Goal: Information Seeking & Learning: Learn about a topic

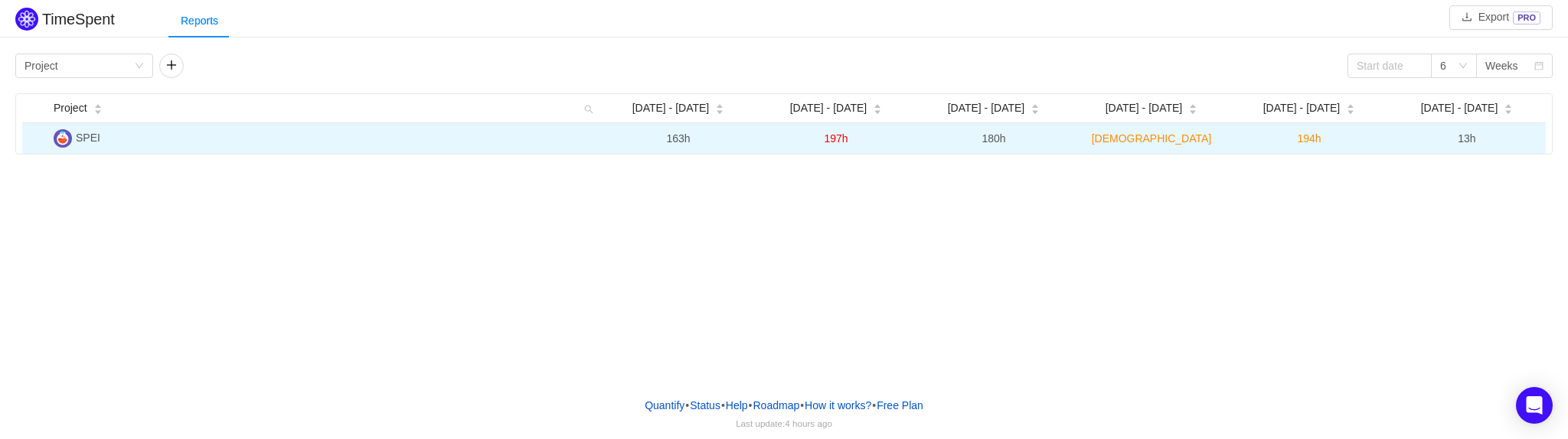
click at [508, 136] on td "SPEI" at bounding box center [323, 138] width 552 height 31
click at [84, 139] on span "SPEI" at bounding box center [88, 138] width 24 height 13
click at [99, 139] on td "SPEI" at bounding box center [323, 138] width 552 height 31
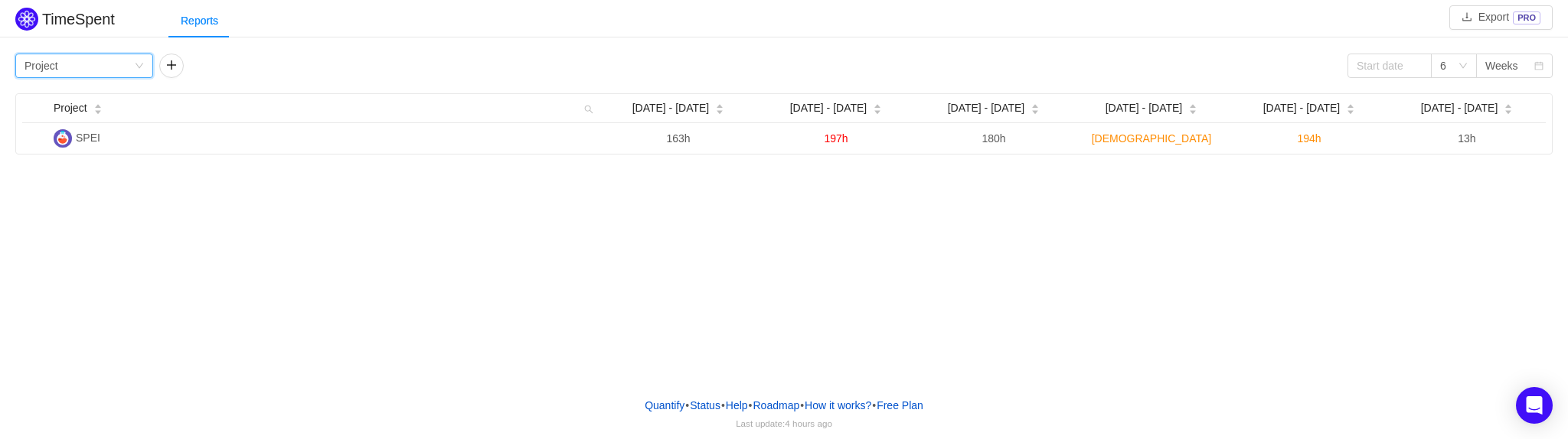
click at [94, 71] on div "Group by Project" at bounding box center [79, 65] width 110 height 23
click at [65, 171] on li "Epic" at bounding box center [84, 169] width 138 height 24
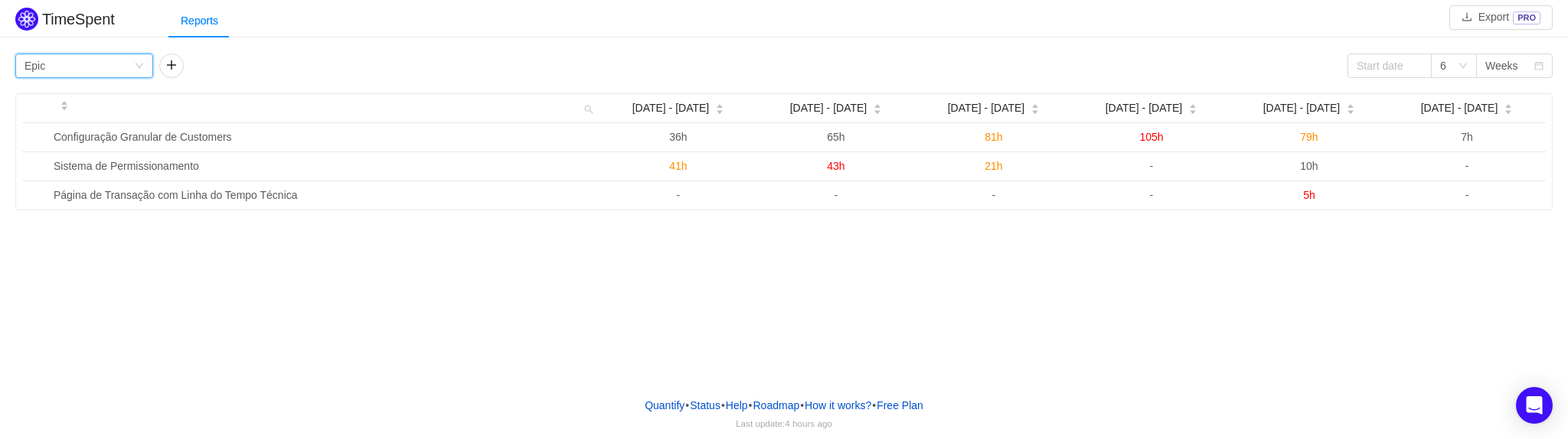
click at [114, 56] on div "Group by Epic" at bounding box center [79, 65] width 110 height 23
click at [80, 188] on li "Person" at bounding box center [84, 193] width 138 height 24
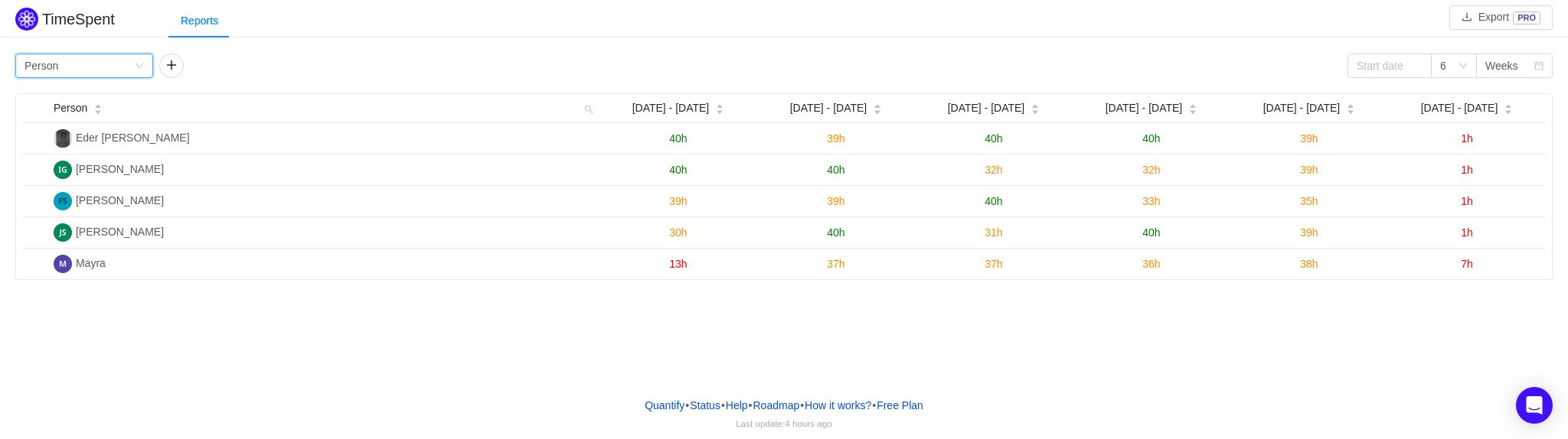
click at [28, 22] on img at bounding box center [26, 19] width 23 height 23
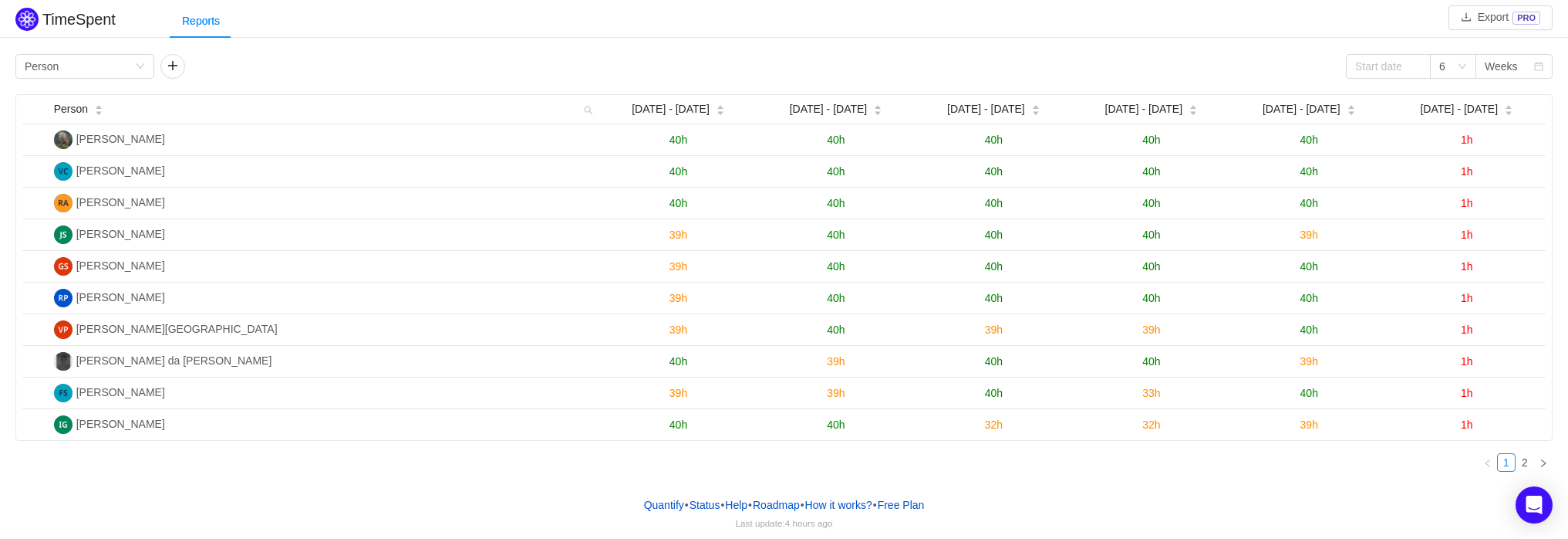
click at [30, 21] on img at bounding box center [26, 19] width 23 height 23
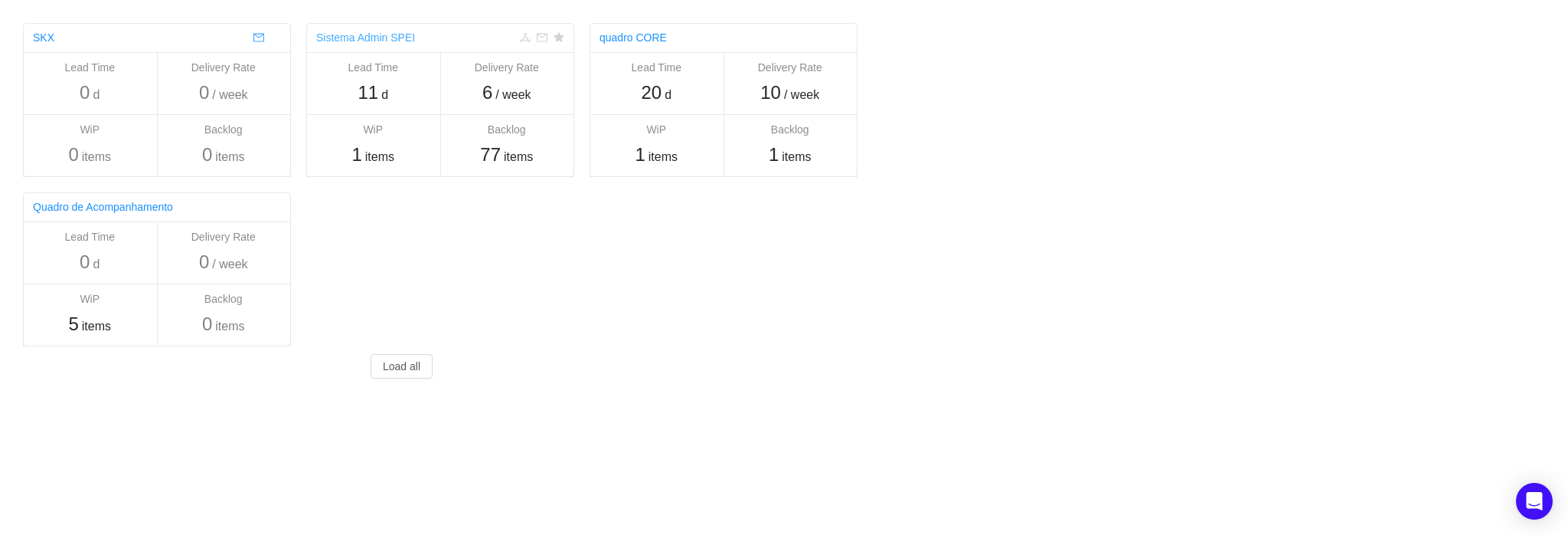
click at [388, 33] on link "Sistema Admin SPEI" at bounding box center [365, 38] width 99 height 13
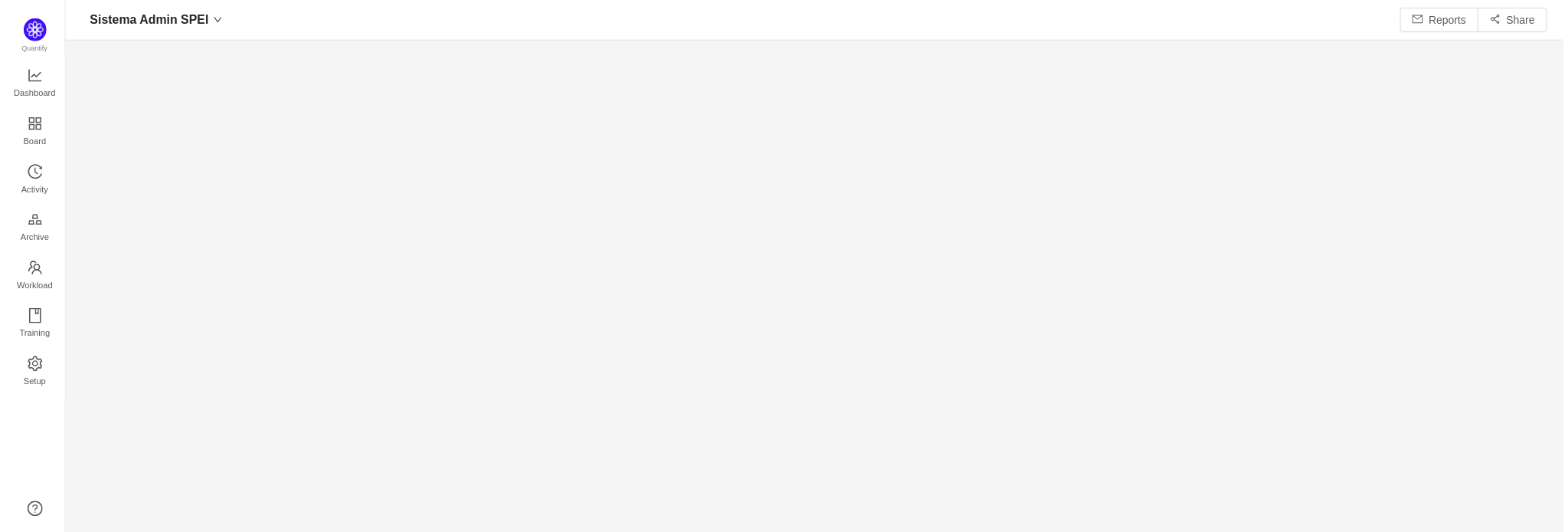
scroll to position [512, 1462]
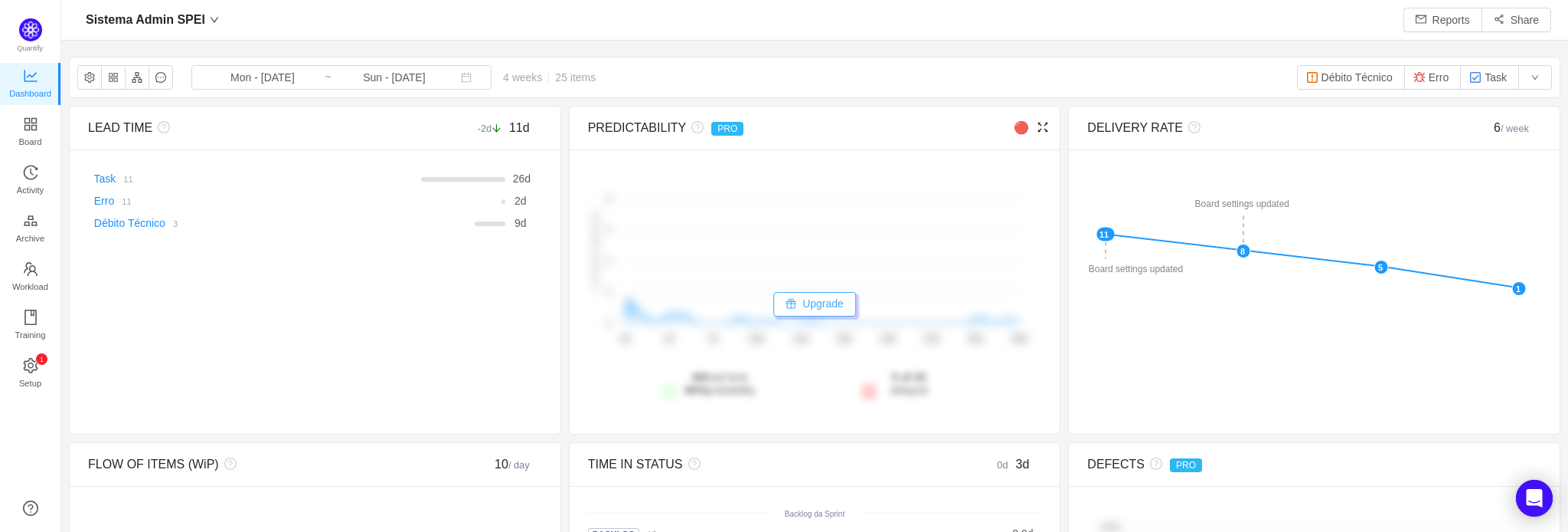
scroll to position [509, 1472]
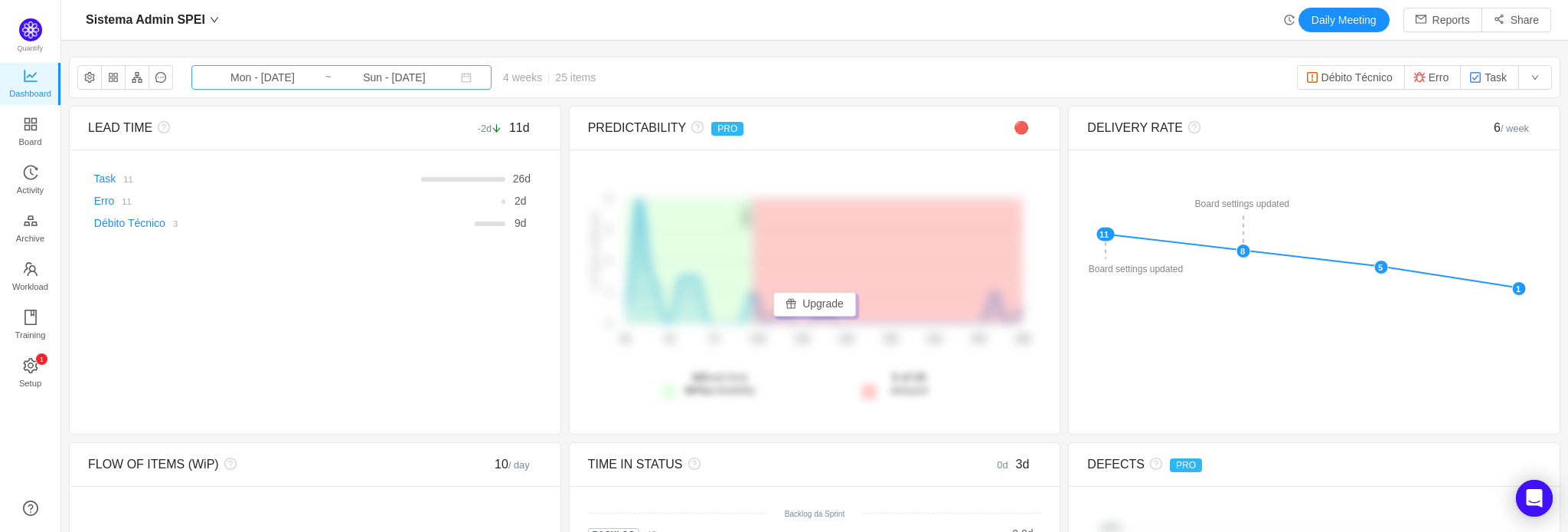
click at [368, 80] on input "Sun - Sep 14, 2025" at bounding box center [394, 77] width 124 height 17
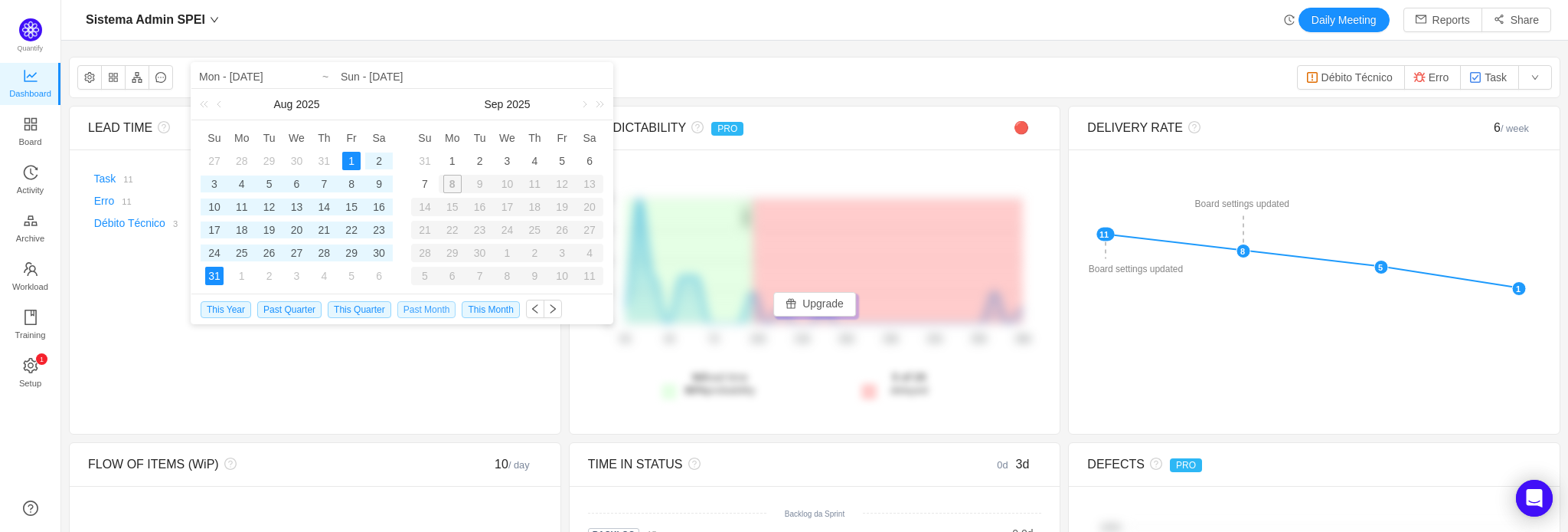
click at [425, 312] on span "Past Month" at bounding box center [427, 309] width 59 height 17
type input "Fri - Aug 01, 2025"
type input "Sun - Aug 31, 2025"
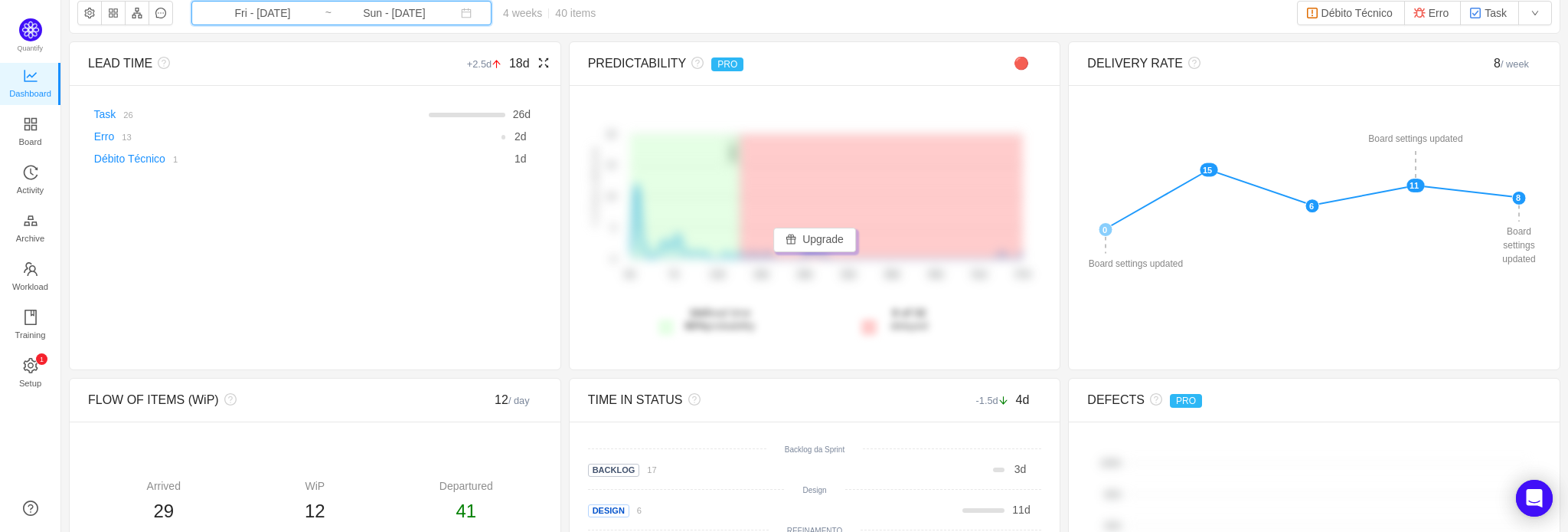
scroll to position [0, 0]
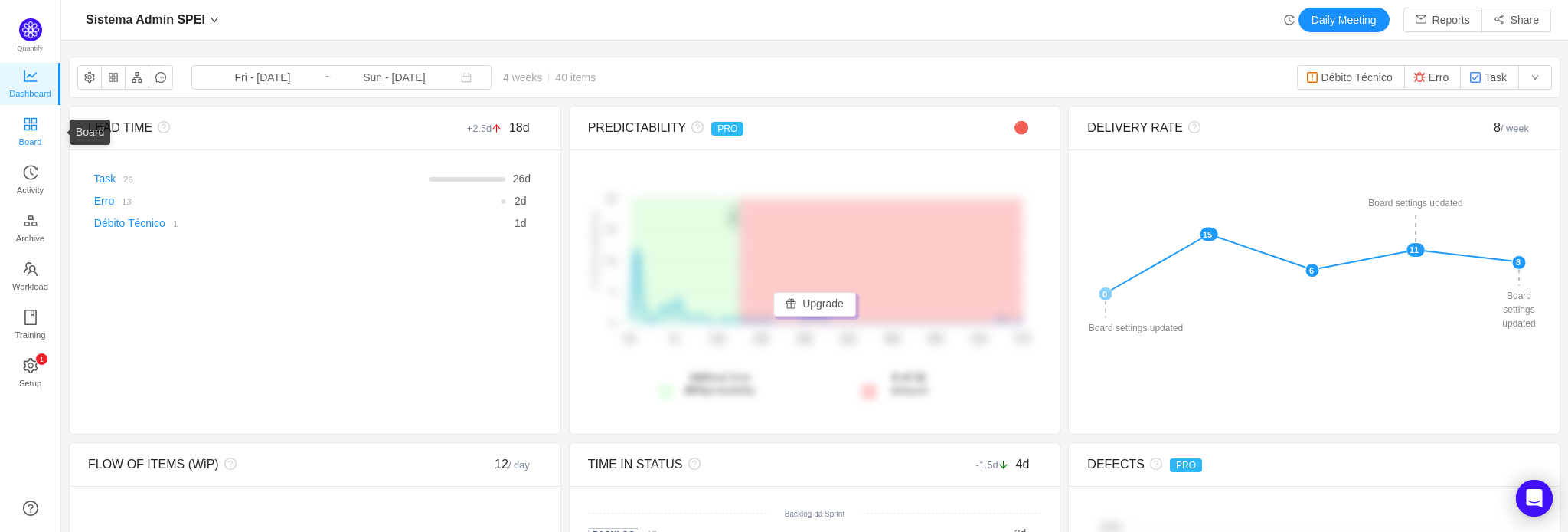
click at [32, 131] on span "Board" at bounding box center [30, 141] width 23 height 31
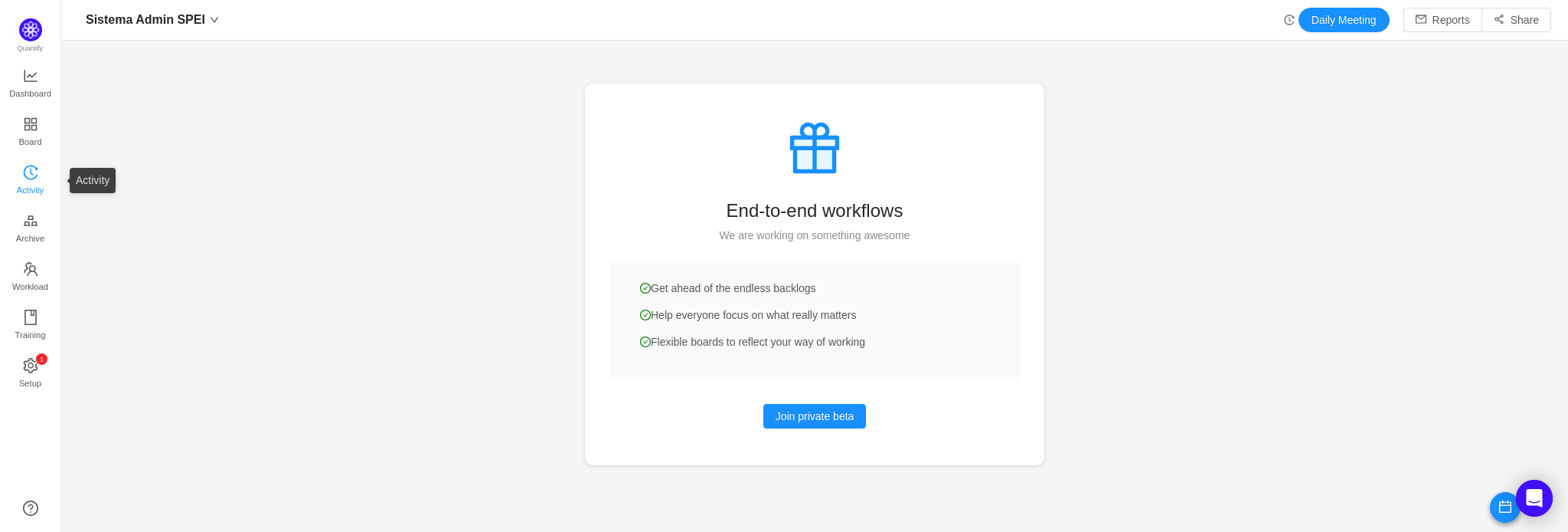
click at [24, 191] on span "Activity" at bounding box center [30, 189] width 27 height 31
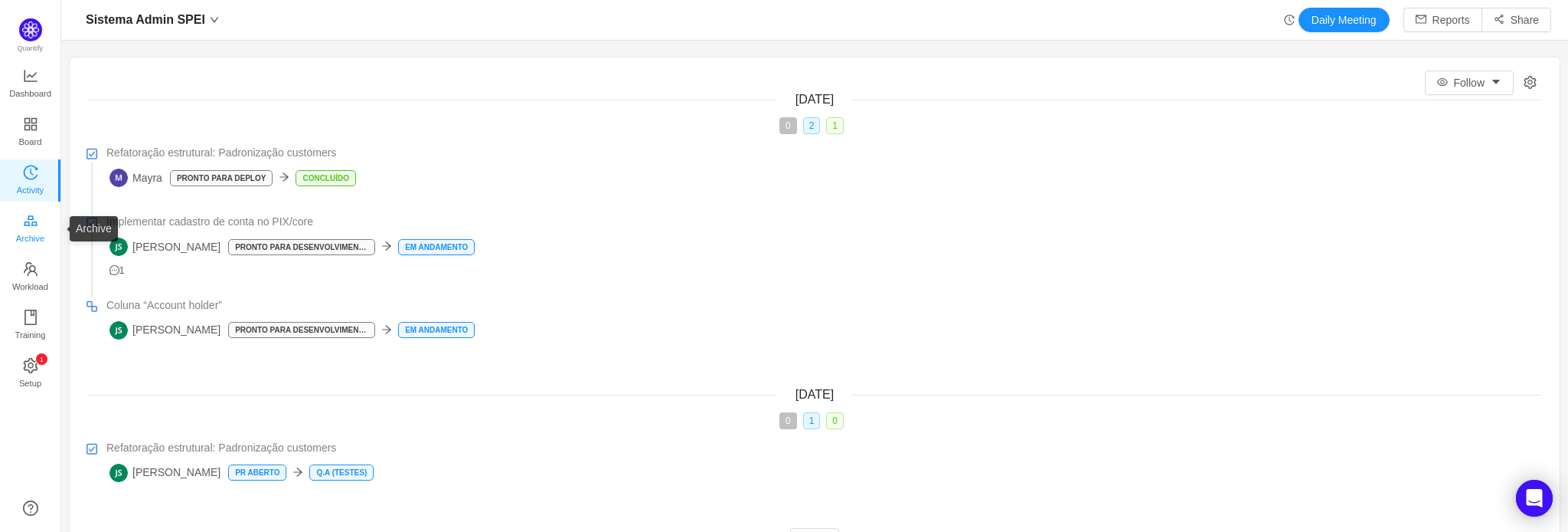
click at [27, 237] on span "Archive" at bounding box center [30, 238] width 28 height 31
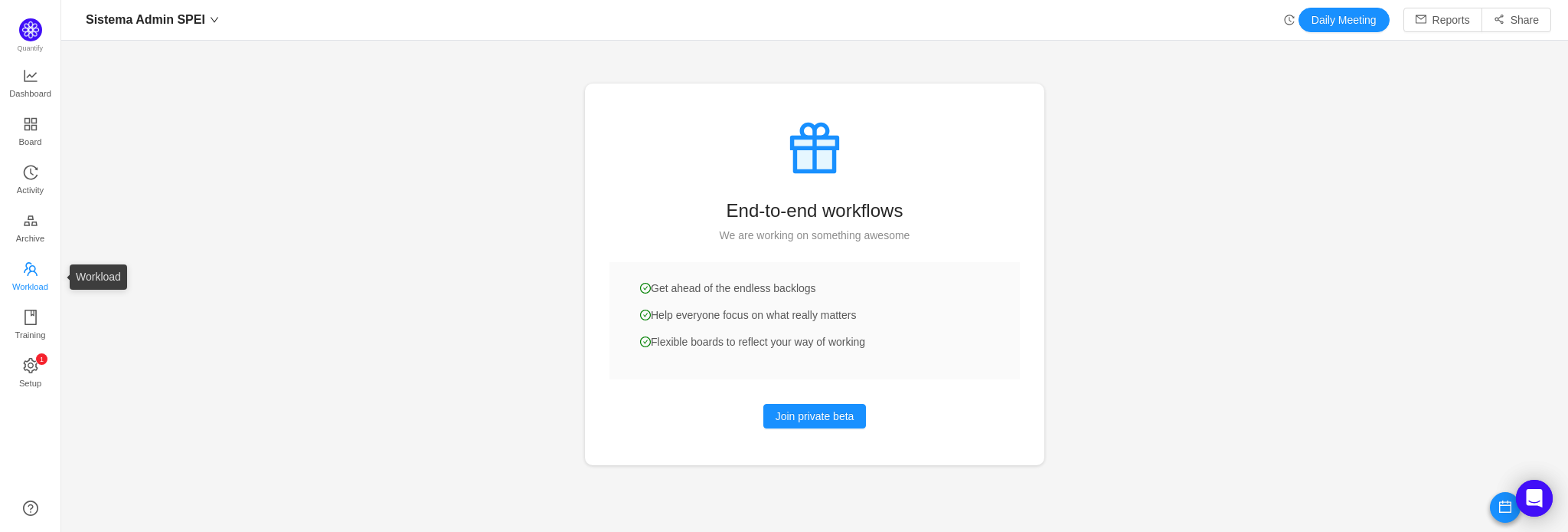
click at [28, 288] on span "Workload" at bounding box center [31, 287] width 36 height 31
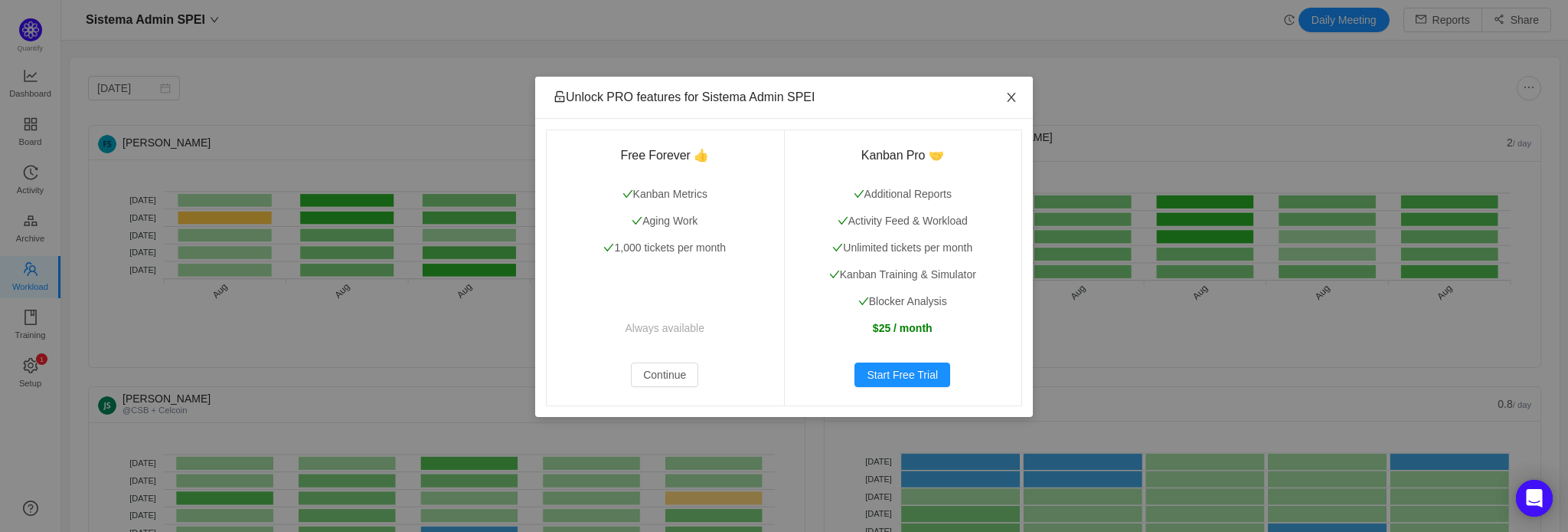
click at [1025, 99] on span "Close" at bounding box center [1011, 98] width 43 height 43
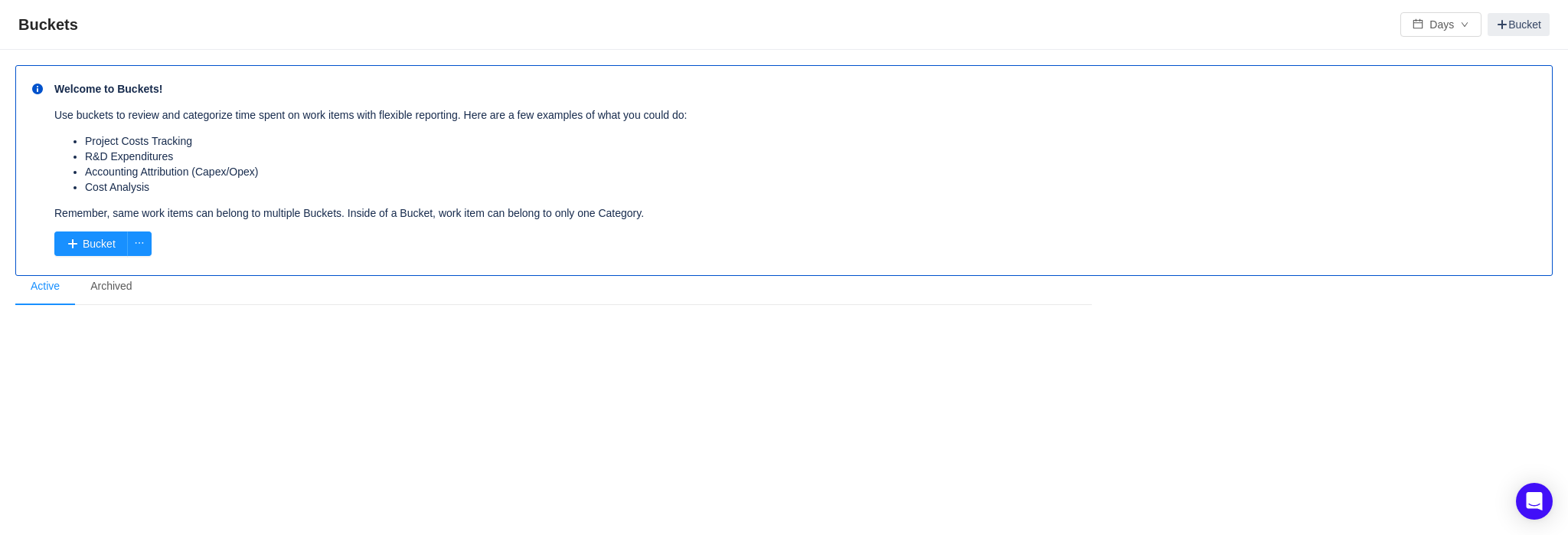
click at [391, 361] on section "Welcome to Buckets! Use buckets to review and categorize time spent on work ite…" at bounding box center [784, 219] width 1538 height 309
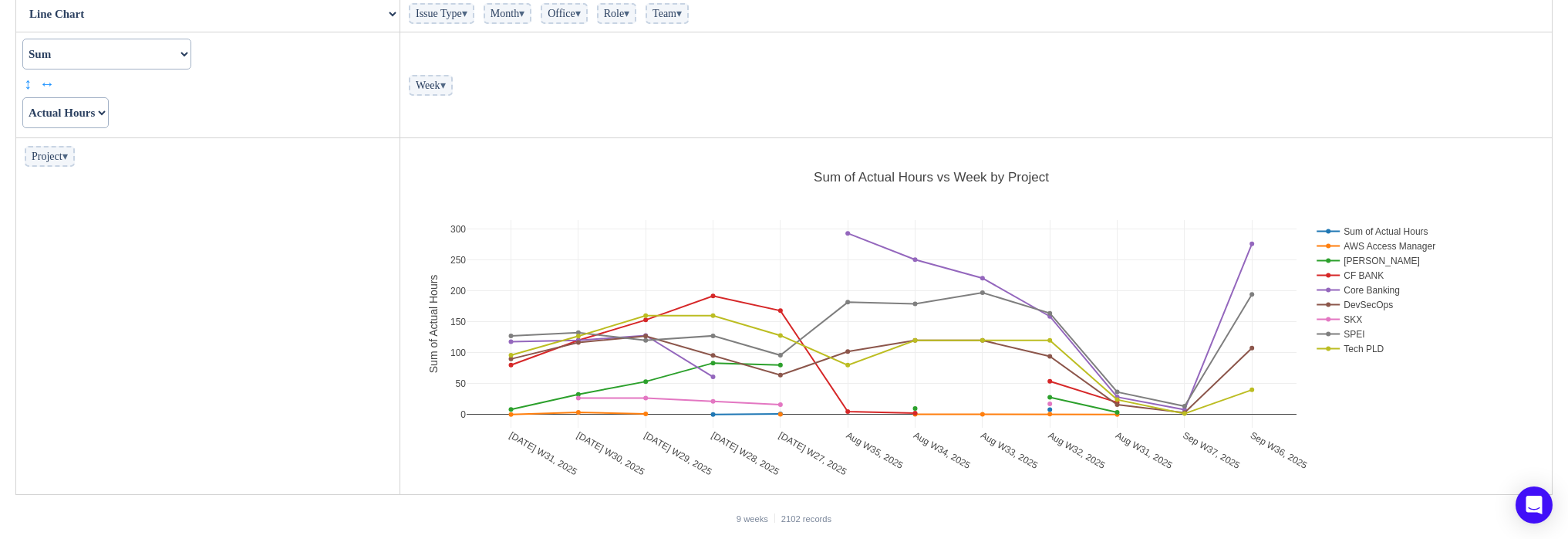
scroll to position [153, 0]
click at [56, 160] on span "Project ▾" at bounding box center [49, 155] width 50 height 21
click at [75, 153] on span "Project ▾" at bounding box center [49, 155] width 50 height 21
click at [68, 156] on span "▾" at bounding box center [65, 154] width 6 height 12
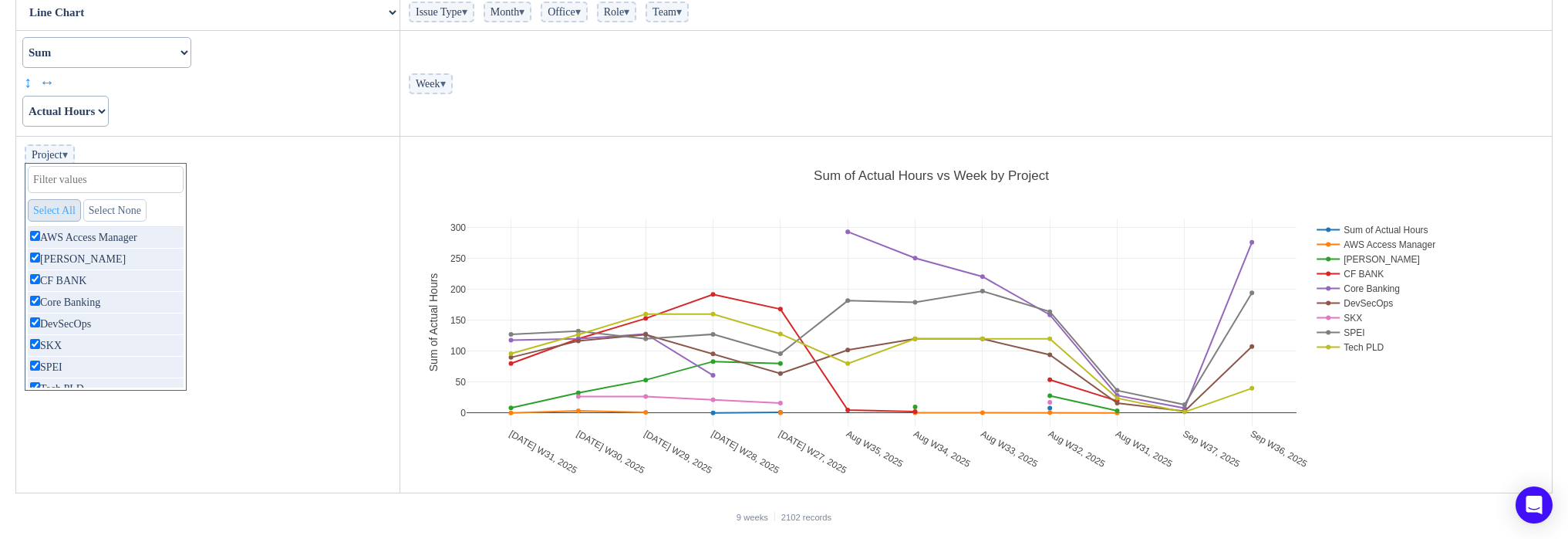
click at [59, 213] on link "Select All" at bounding box center [54, 211] width 53 height 22
click at [138, 212] on link "Select None" at bounding box center [115, 211] width 64 height 22
checkbox input "false"
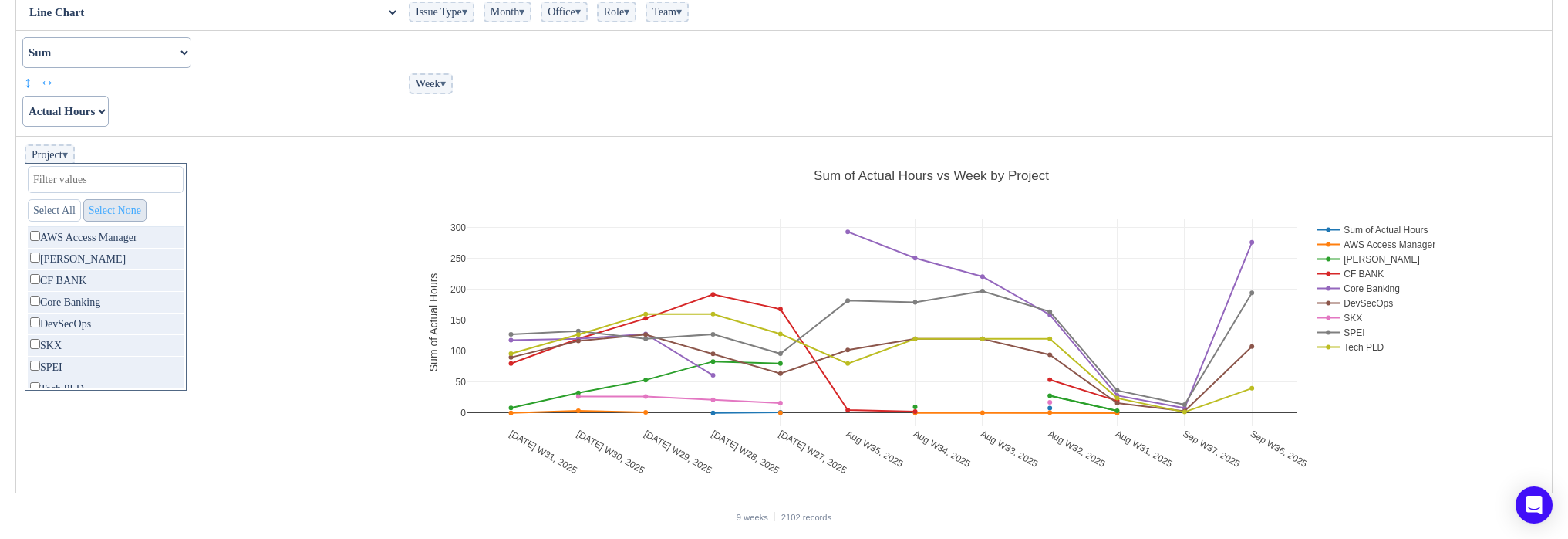
checkbox input "false"
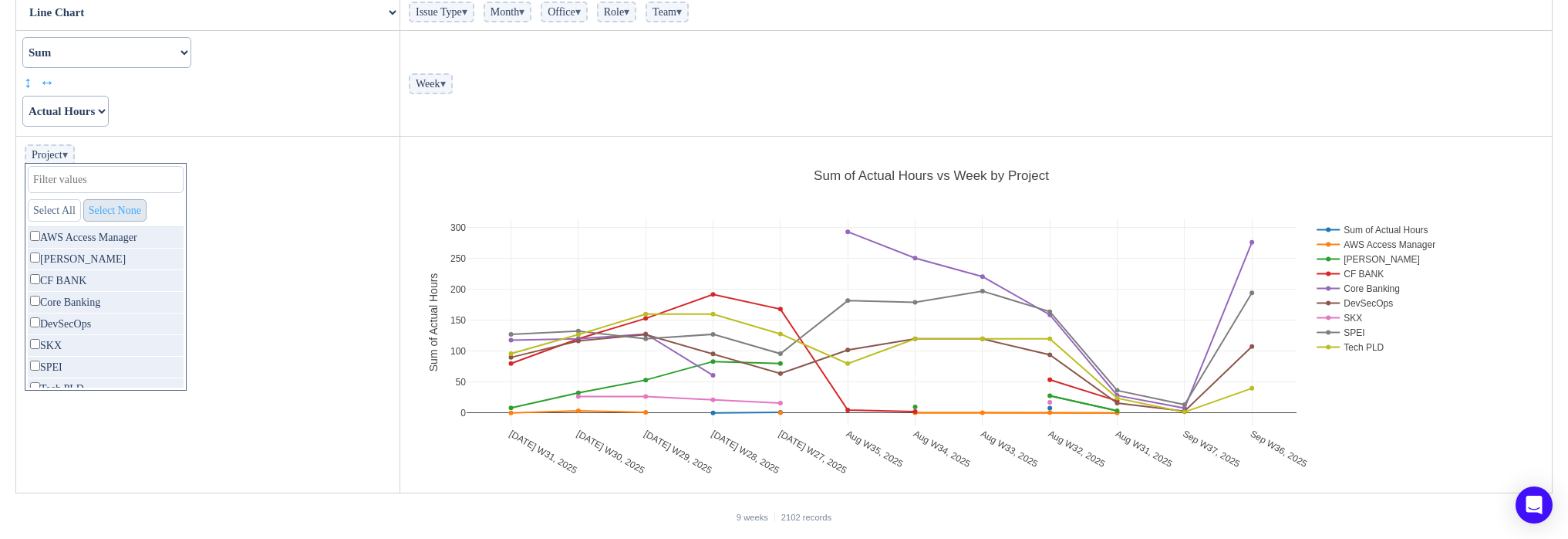
checkbox input "false"
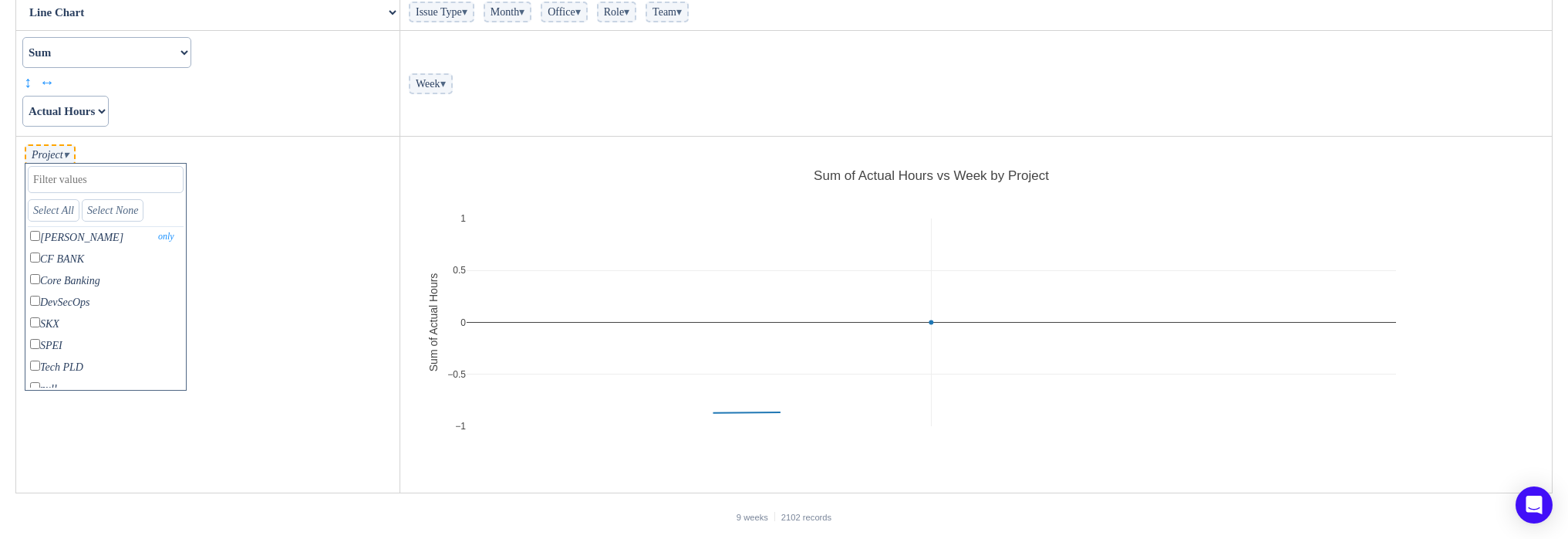
scroll to position [33, 0]
click at [59, 335] on p "SPEI only" at bounding box center [106, 334] width 156 height 21
checkbox input "true"
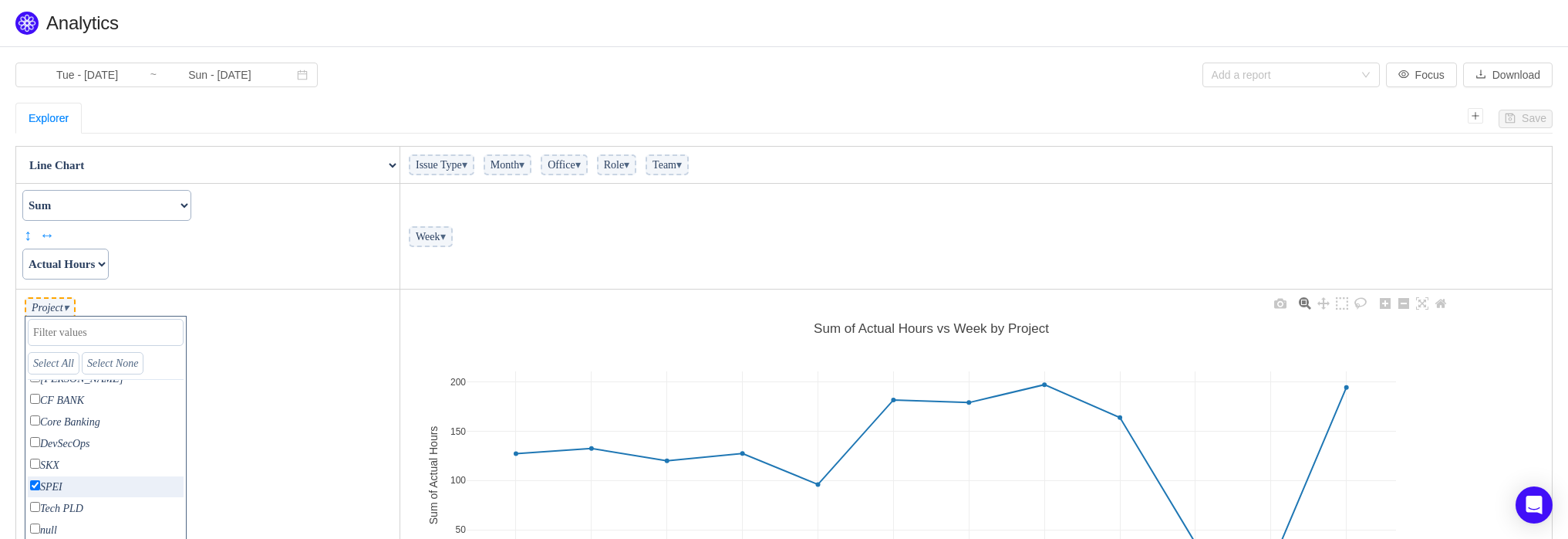
scroll to position [0, 0]
click at [263, 257] on td "Count Count Unique Values List Unique Values Sum Integer Sum Average Median Sam…" at bounding box center [208, 236] width 384 height 106
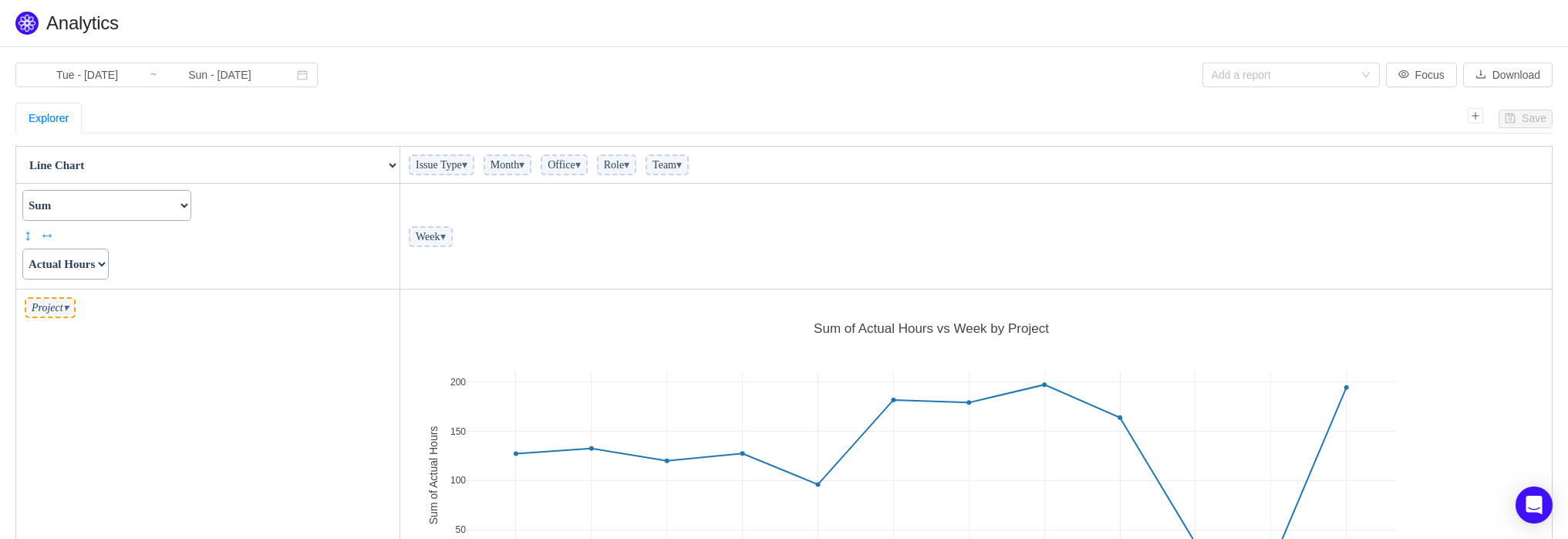
click at [184, 200] on select "Count Count Unique Values List Unique Values Sum Integer Sum Average Median Sam…" at bounding box center [106, 205] width 169 height 31
click at [588, 173] on span "Office ▾" at bounding box center [564, 165] width 47 height 21
click at [467, 163] on span "▾" at bounding box center [465, 165] width 6 height 12
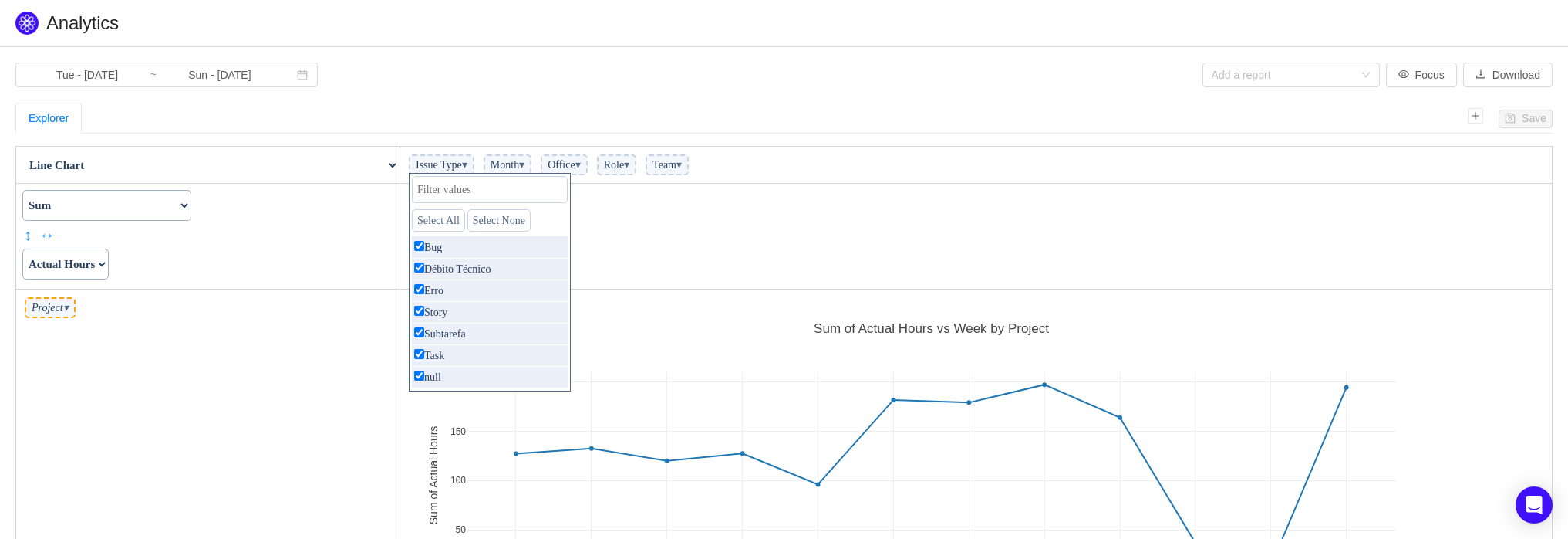
click at [467, 163] on span "▾" at bounding box center [465, 165] width 6 height 12
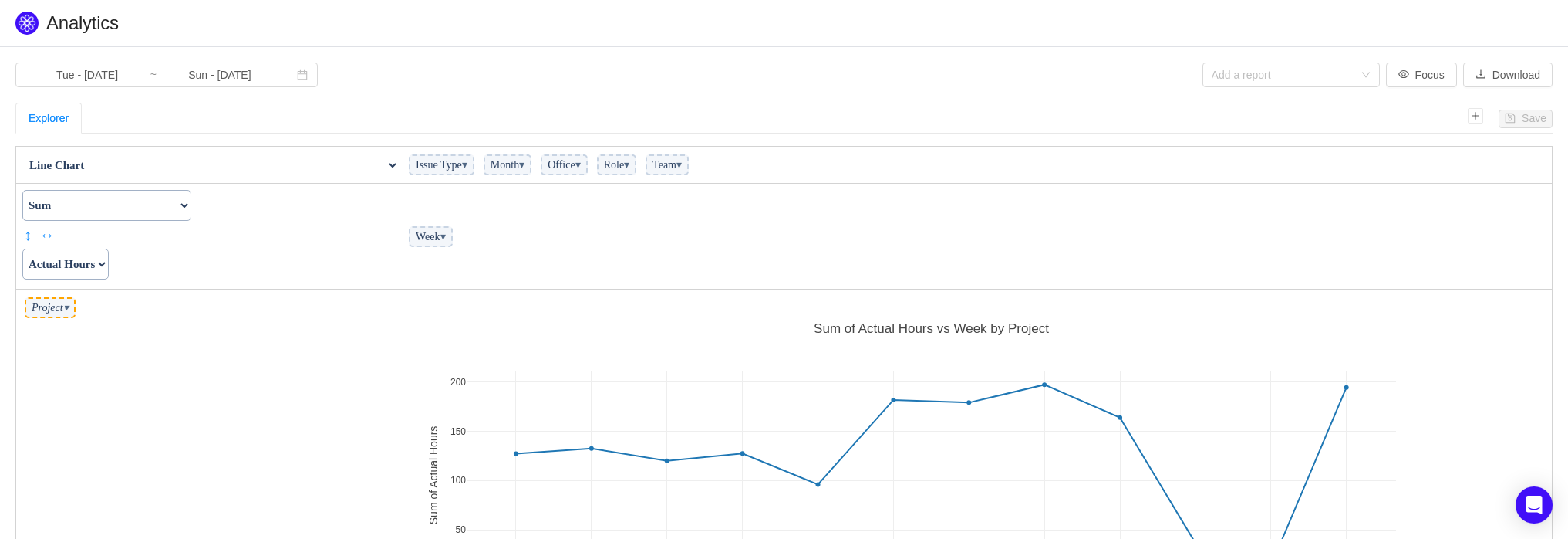
click at [524, 168] on span "▾" at bounding box center [521, 165] width 6 height 12
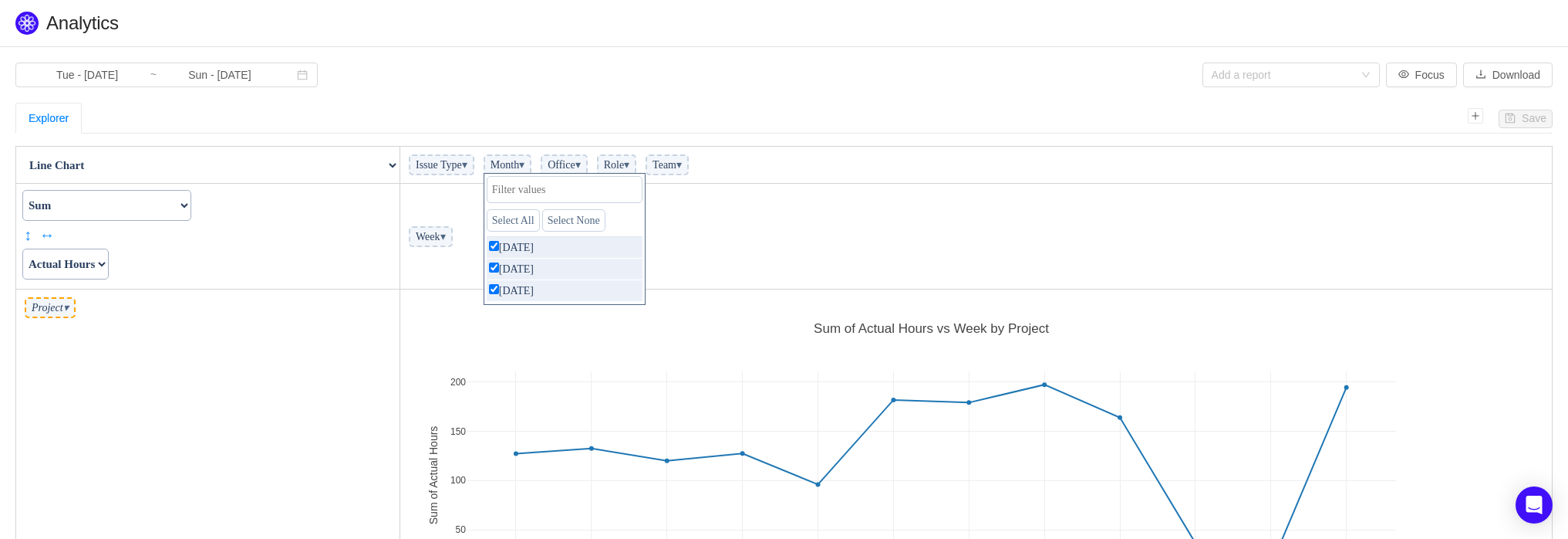
click at [524, 168] on span "▾" at bounding box center [521, 165] width 6 height 12
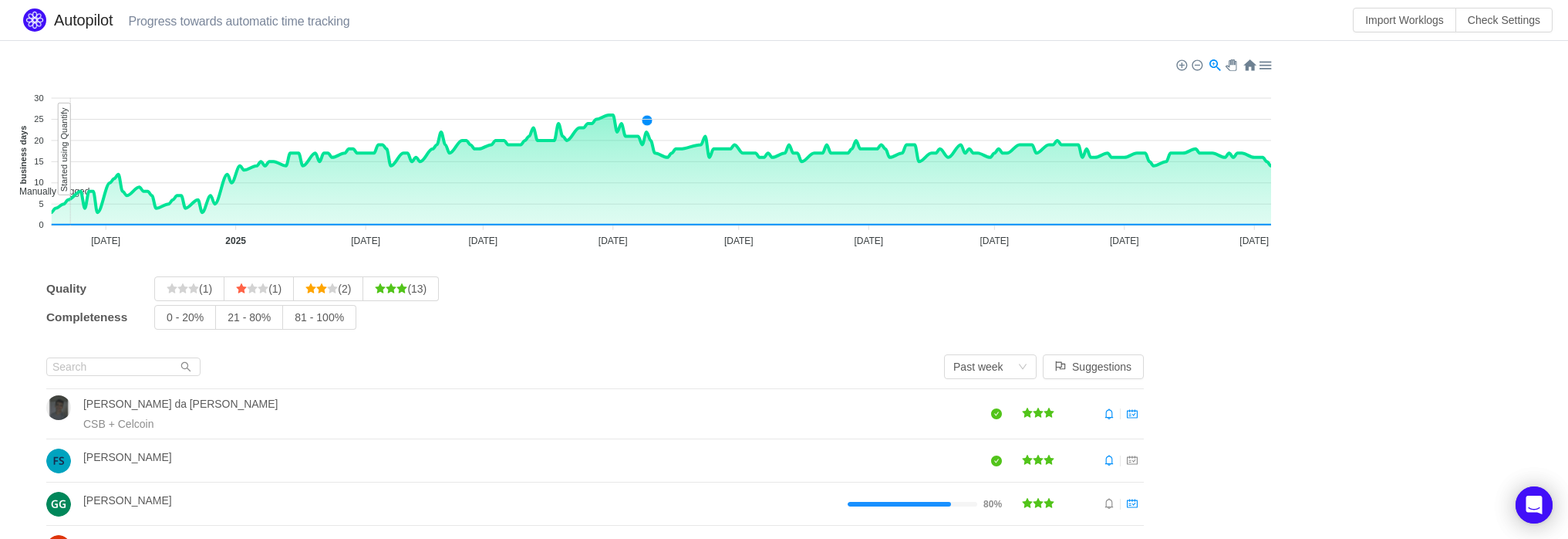
click at [590, 294] on div "Quality (1) (1) (2) (13)" at bounding box center [595, 289] width 1098 height 25
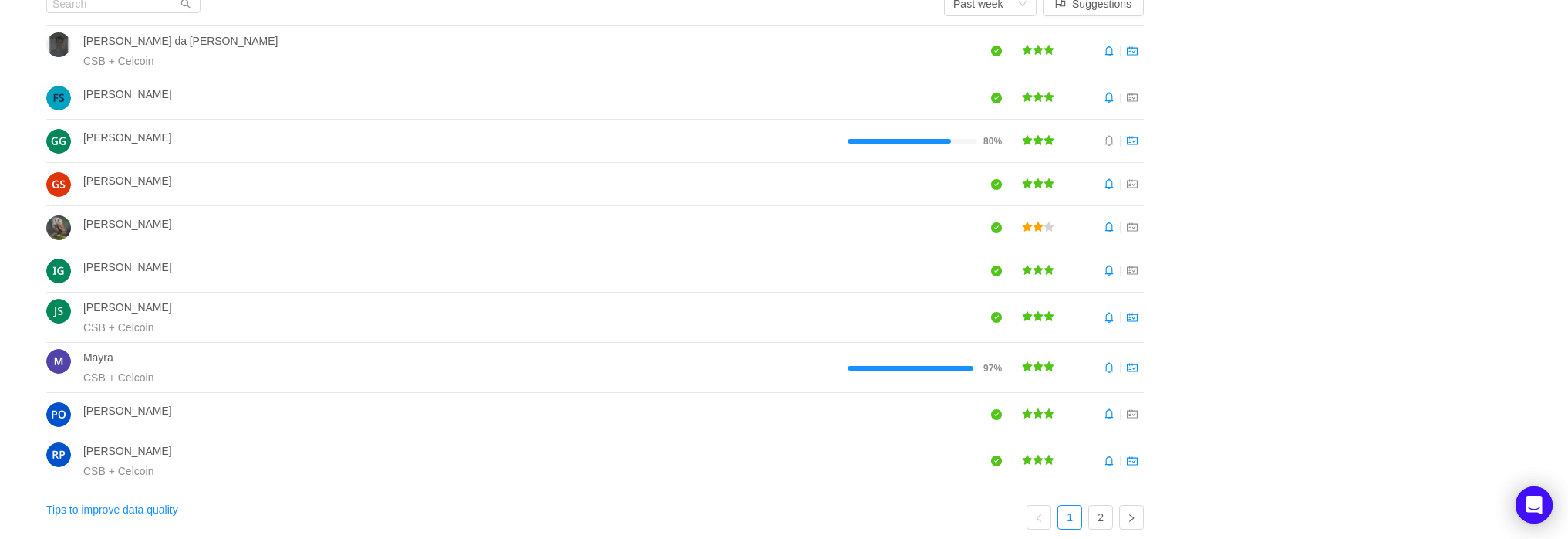
scroll to position [365, 0]
click at [1109, 509] on link "2" at bounding box center [1100, 514] width 23 height 23
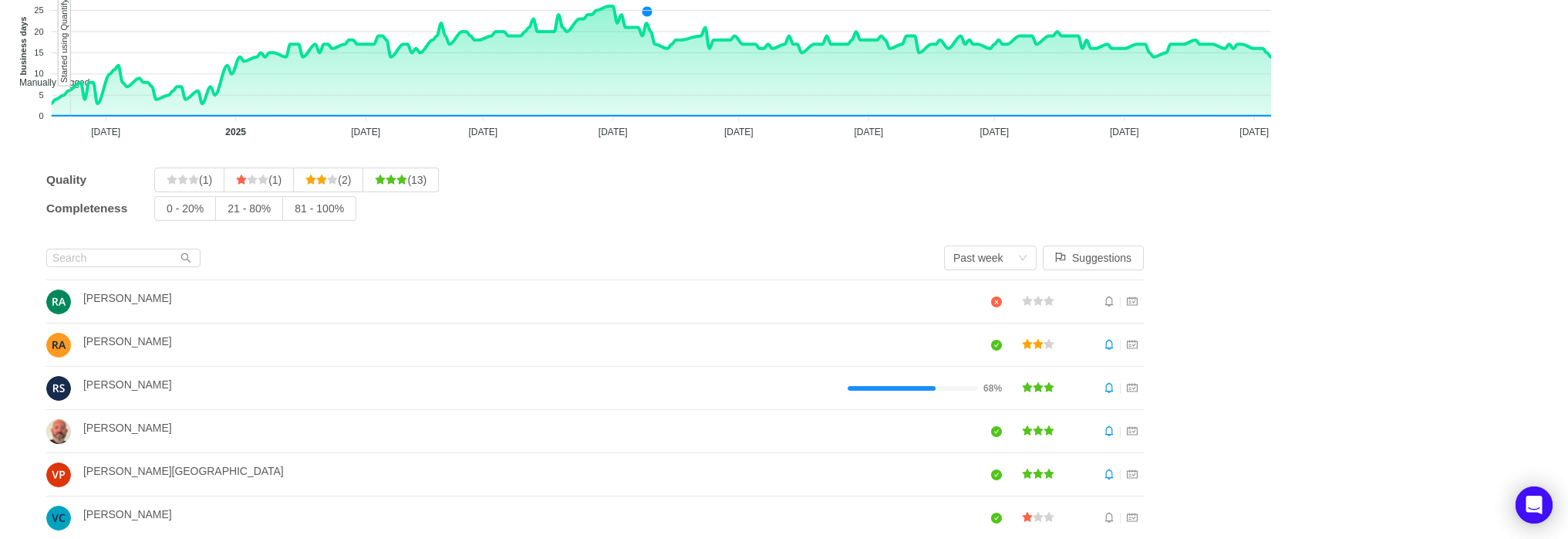
scroll to position [0, 0]
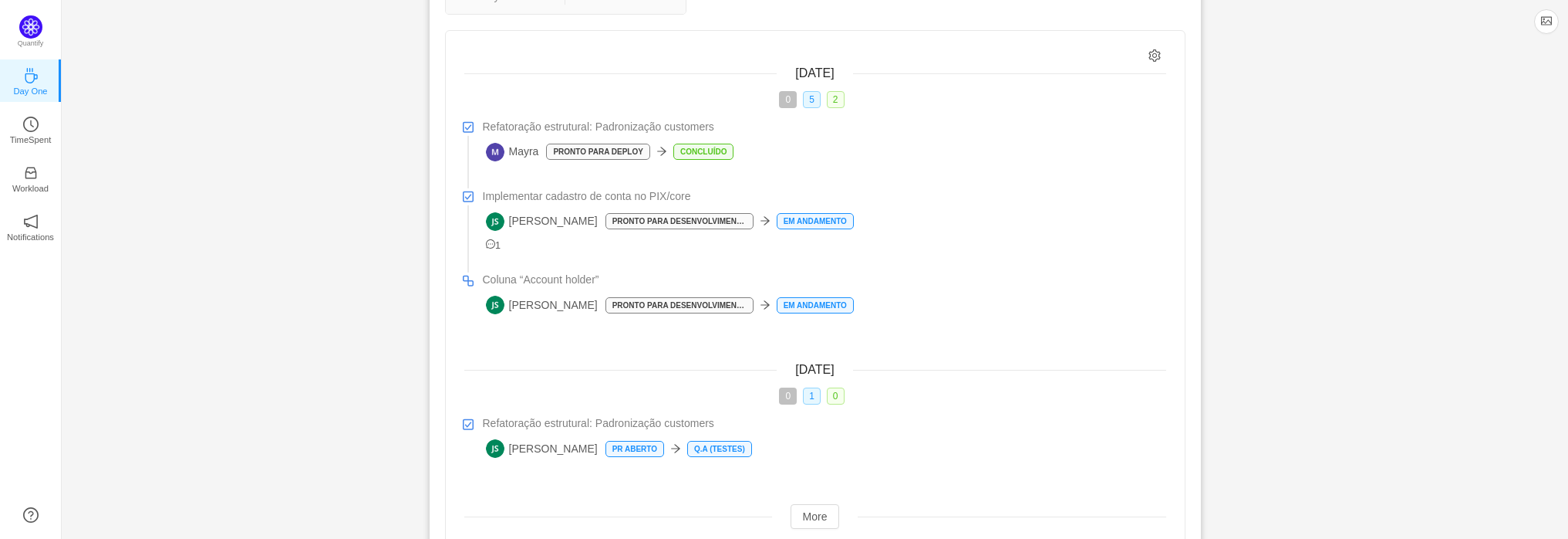
scroll to position [263, 0]
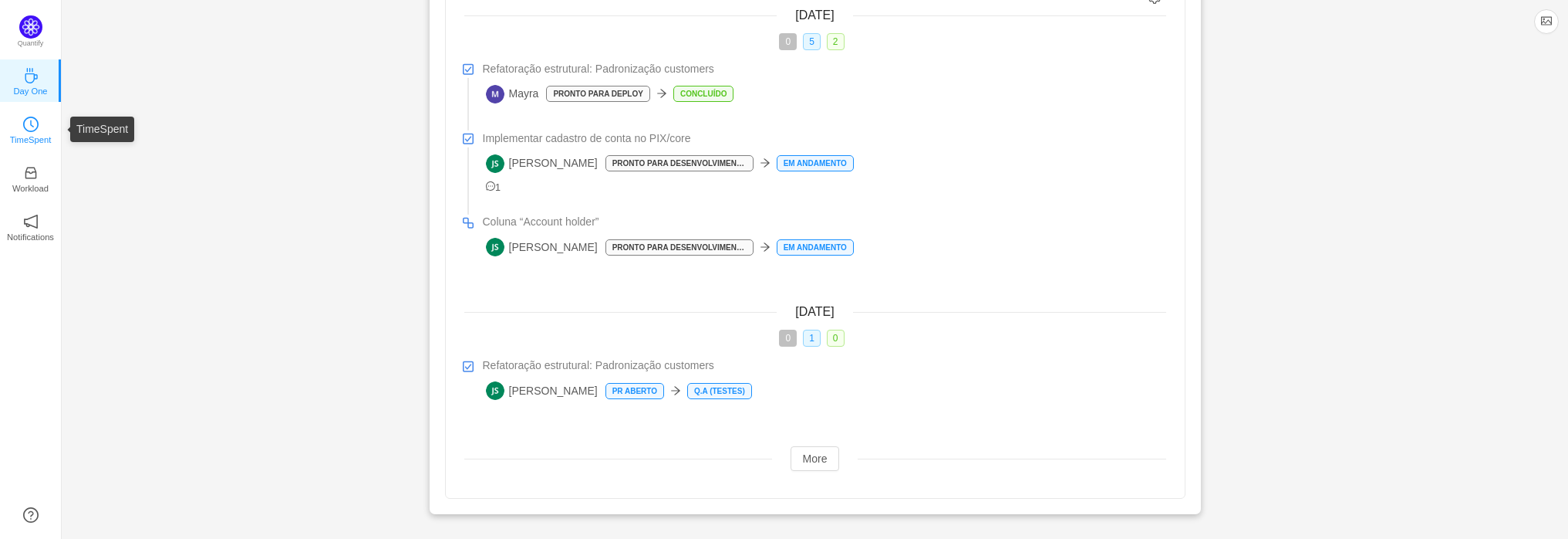
click at [30, 135] on p "TimeSpent" at bounding box center [31, 139] width 41 height 14
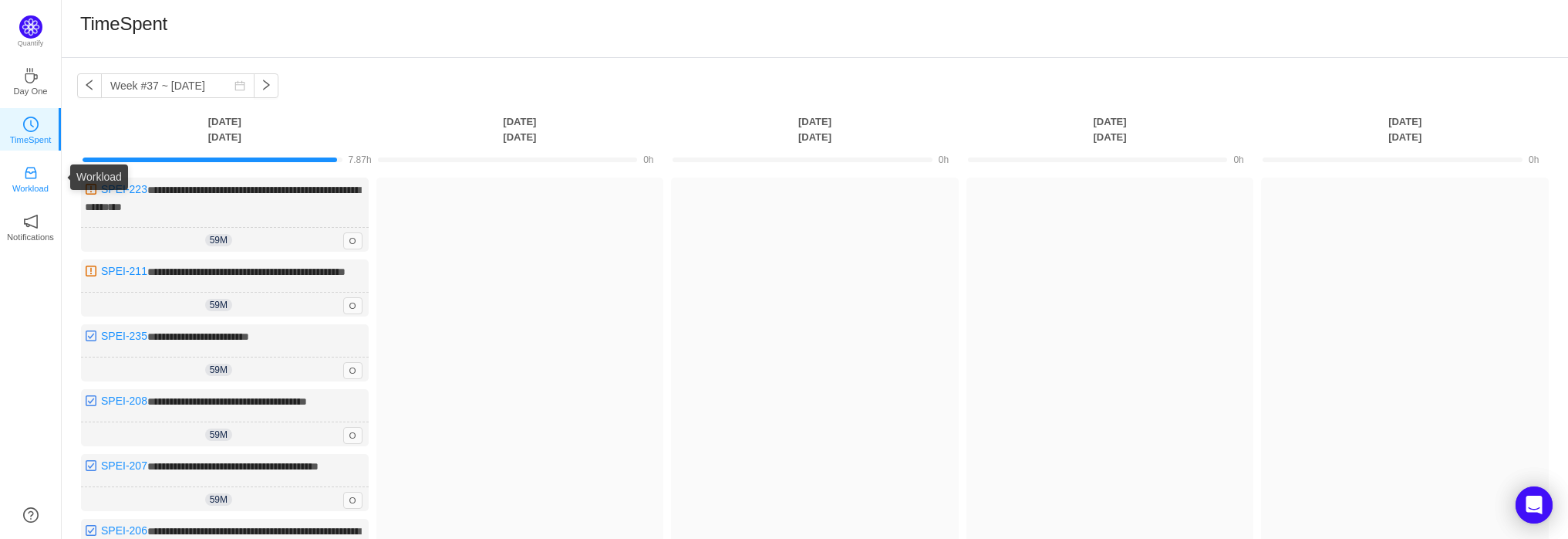
click at [31, 183] on p "Workload" at bounding box center [31, 188] width 37 height 14
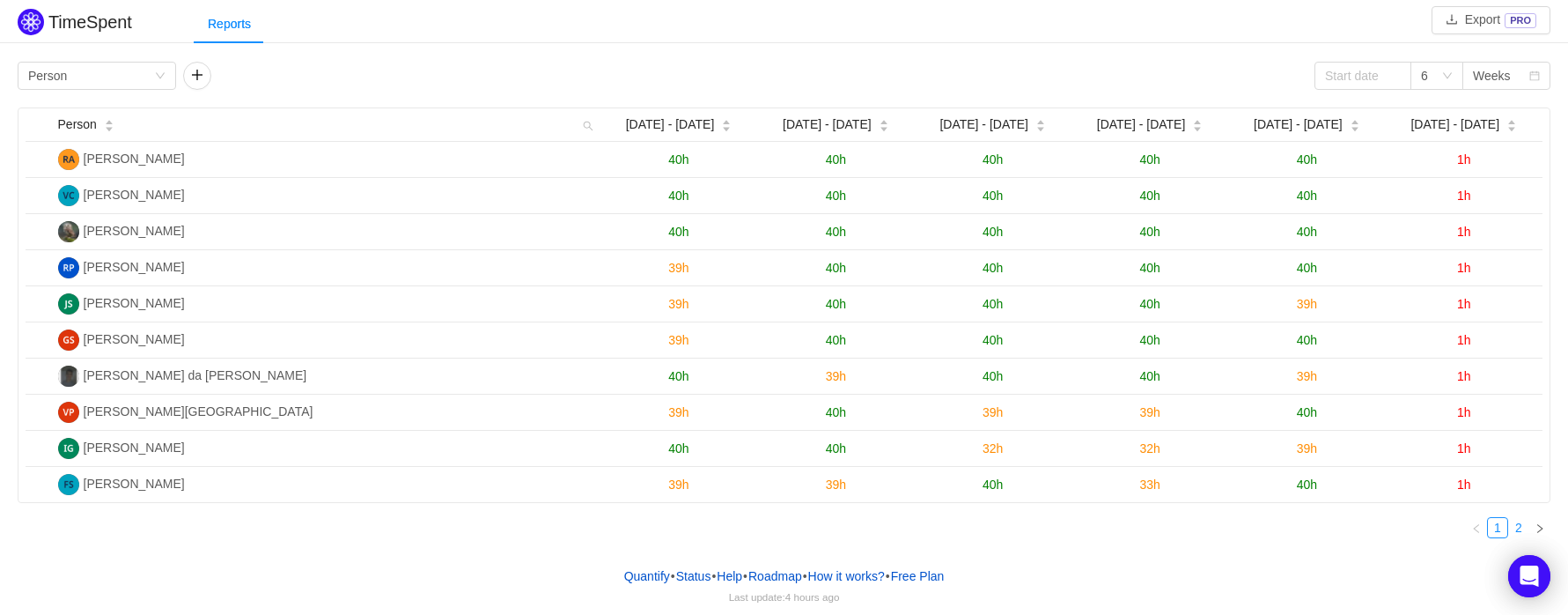
click at [1519, 525] on link "2" at bounding box center [1518, 527] width 19 height 19
